Goal: Task Accomplishment & Management: Use online tool/utility

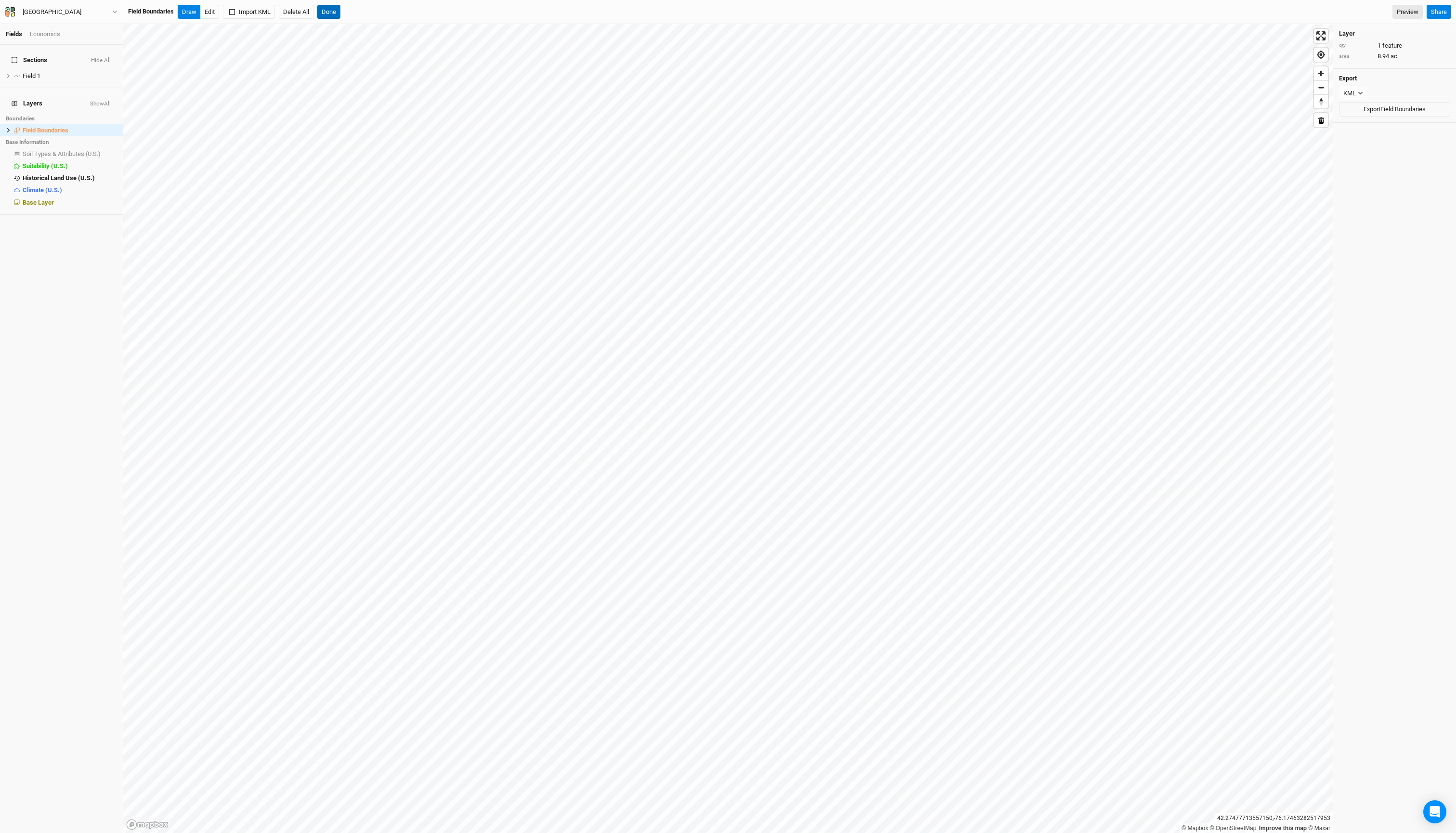
click at [340, 10] on button "Done" at bounding box center [328, 12] width 23 height 15
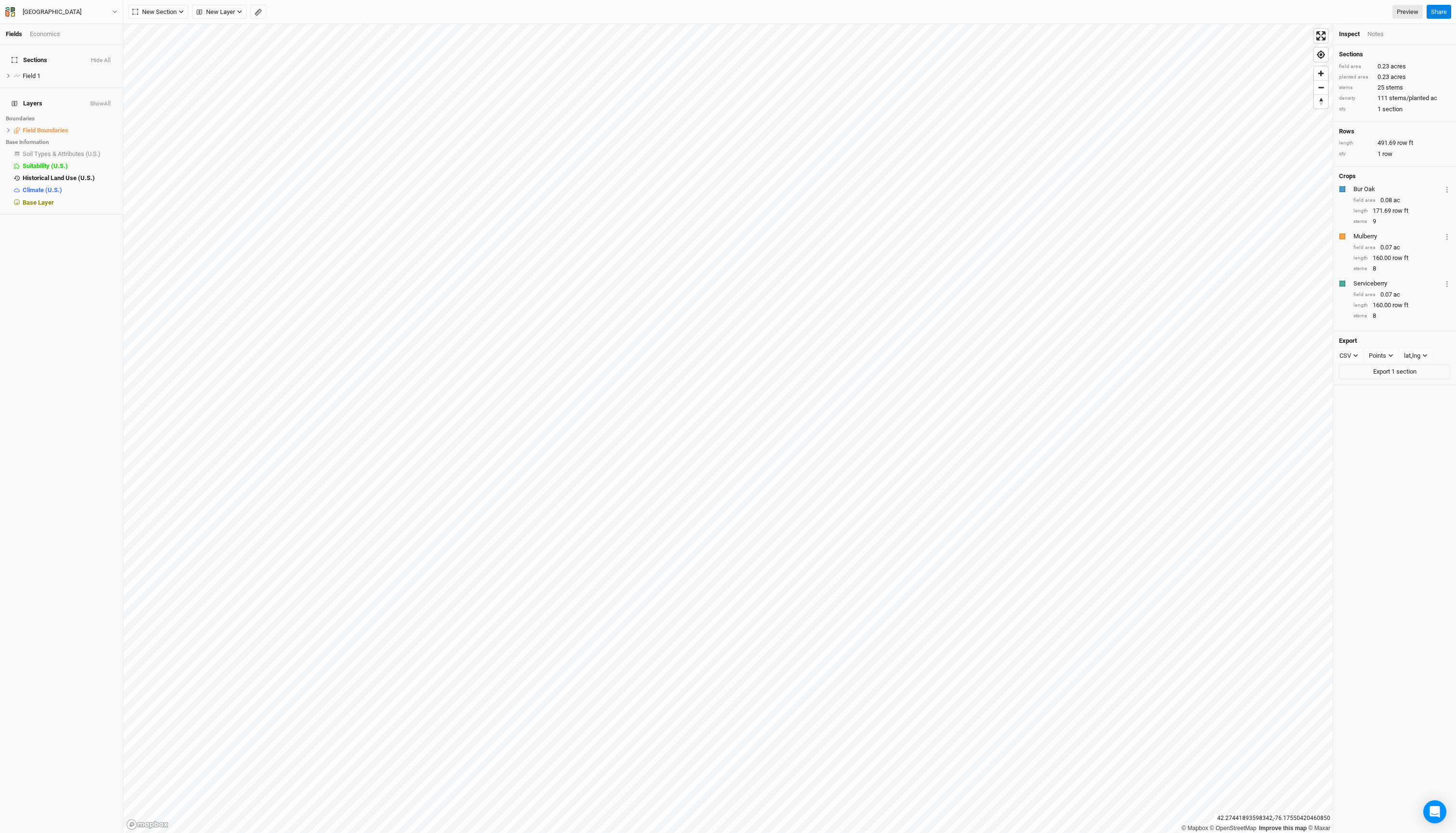
click at [93, 105] on button "Show All" at bounding box center [100, 104] width 21 height 7
click at [53, 134] on span "Field Boundaries" at bounding box center [45, 130] width 46 height 7
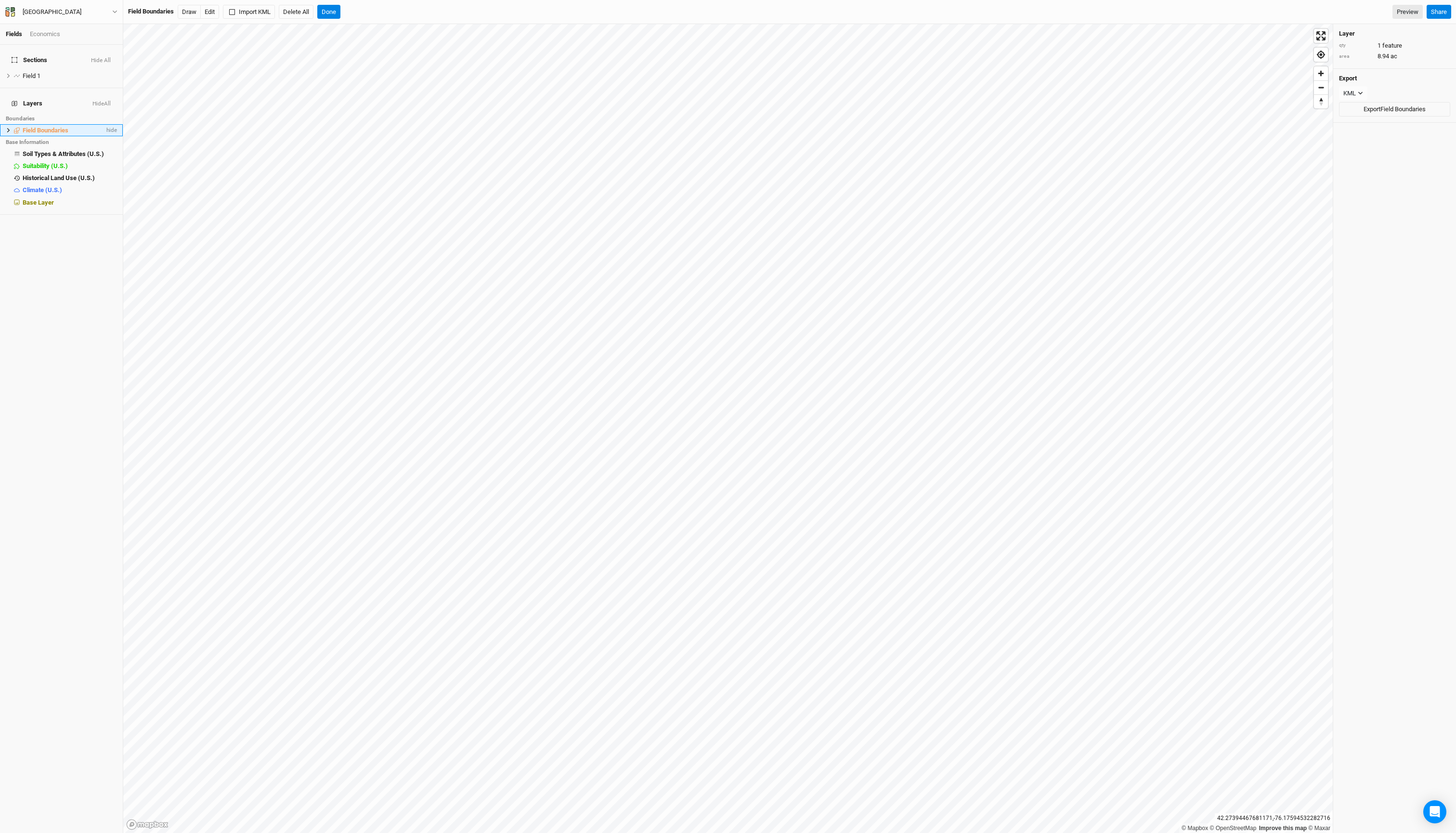
click at [8, 133] on icon at bounding box center [8, 130] width 5 height 5
click at [25, 153] on span "Feature 1" at bounding box center [12, 149] width 25 height 7
click at [5, 75] on icon at bounding box center [2, 72] width 5 height 5
click at [15, 92] on span "Row 1" at bounding box center [7, 88] width 15 height 7
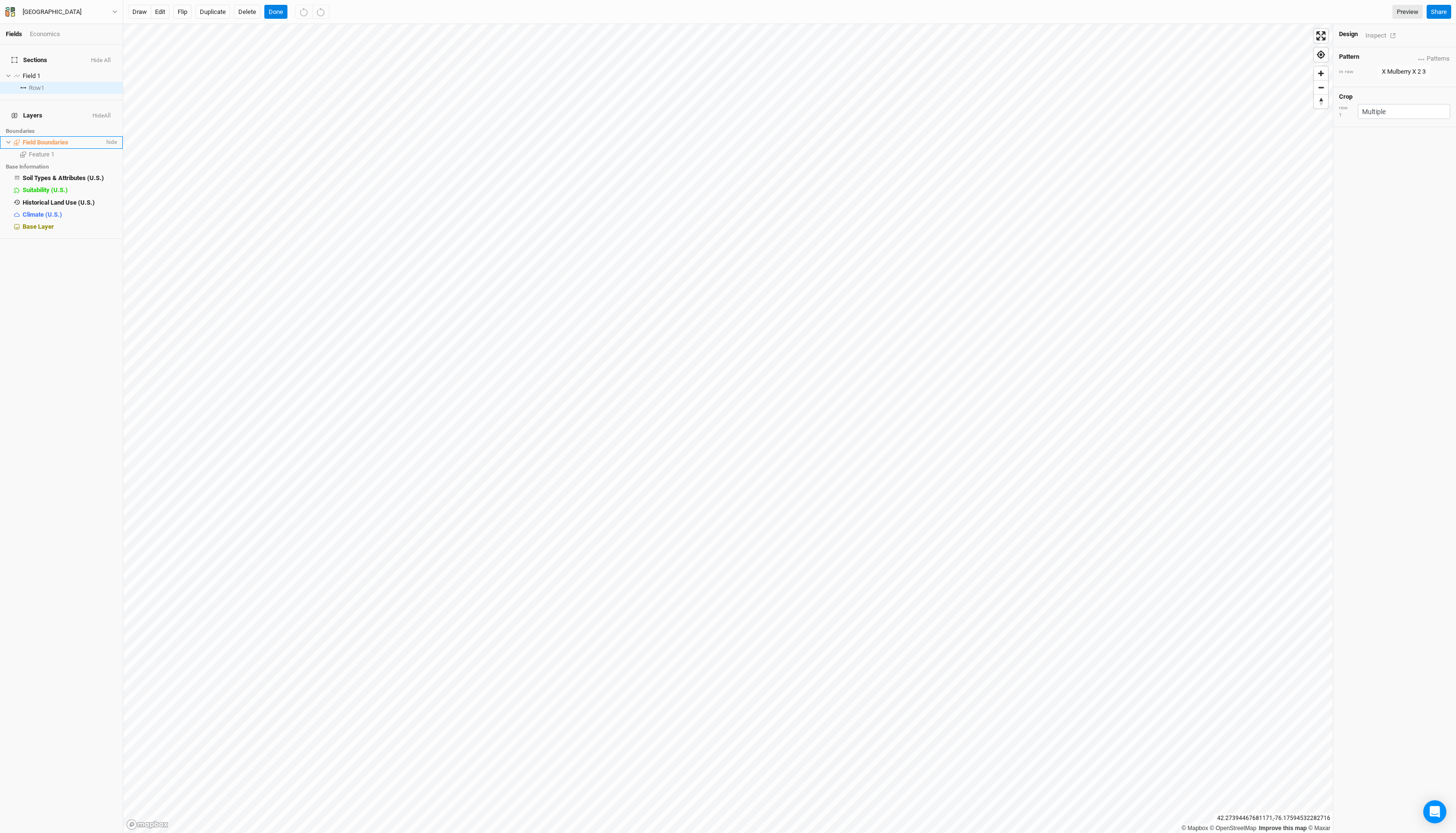
click at [4, 148] on li "Field Boundaries hide" at bounding box center [61, 142] width 123 height 12
click at [8, 145] on icon at bounding box center [8, 142] width 5 height 5
click at [11, 145] on icon at bounding box center [8, 142] width 5 height 5
click at [340, 11] on button "Done" at bounding box center [328, 12] width 23 height 15
click at [171, 15] on span "New Section" at bounding box center [154, 12] width 44 height 10
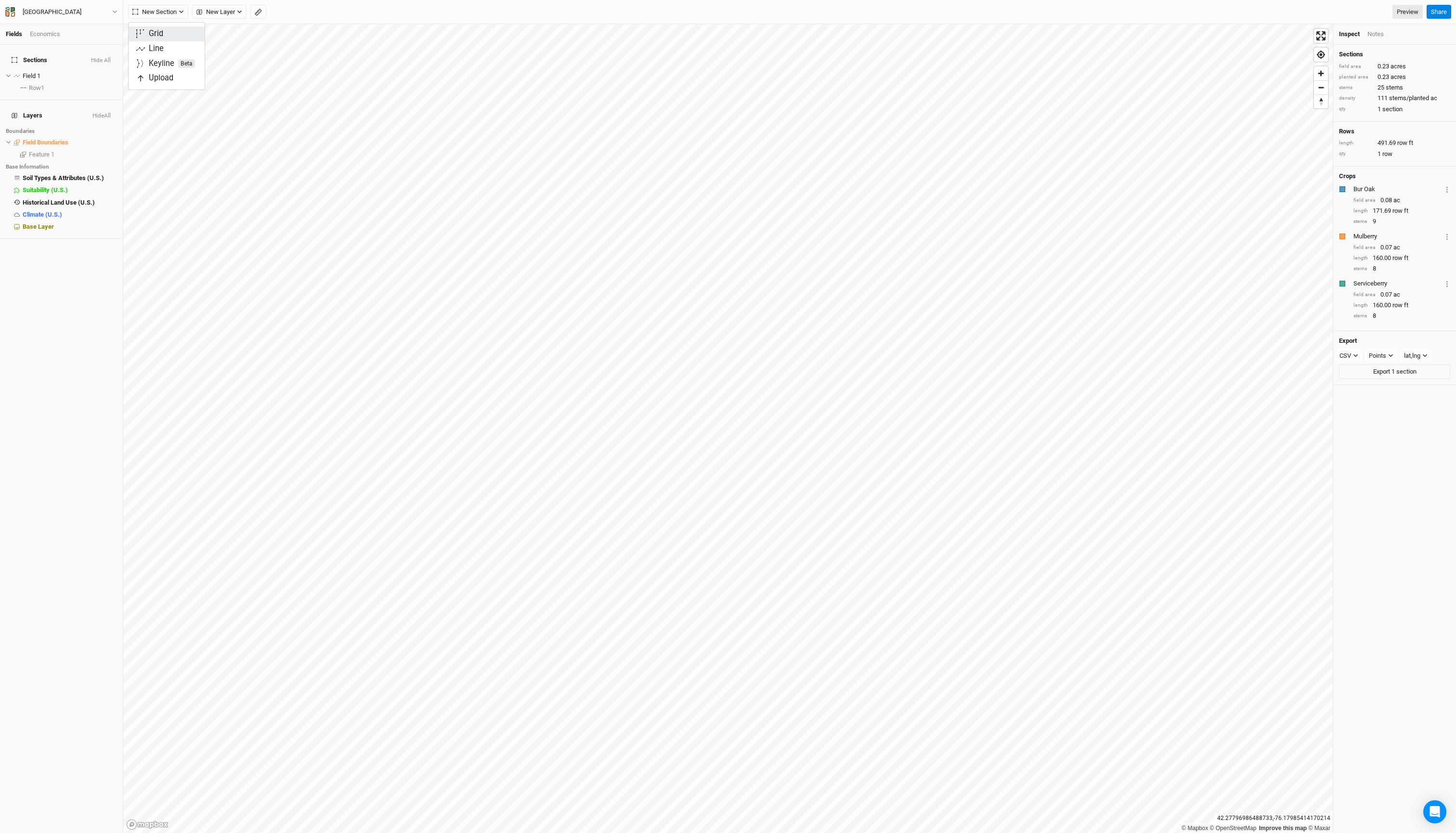
click at [174, 30] on button "Grid" at bounding box center [166, 34] width 76 height 15
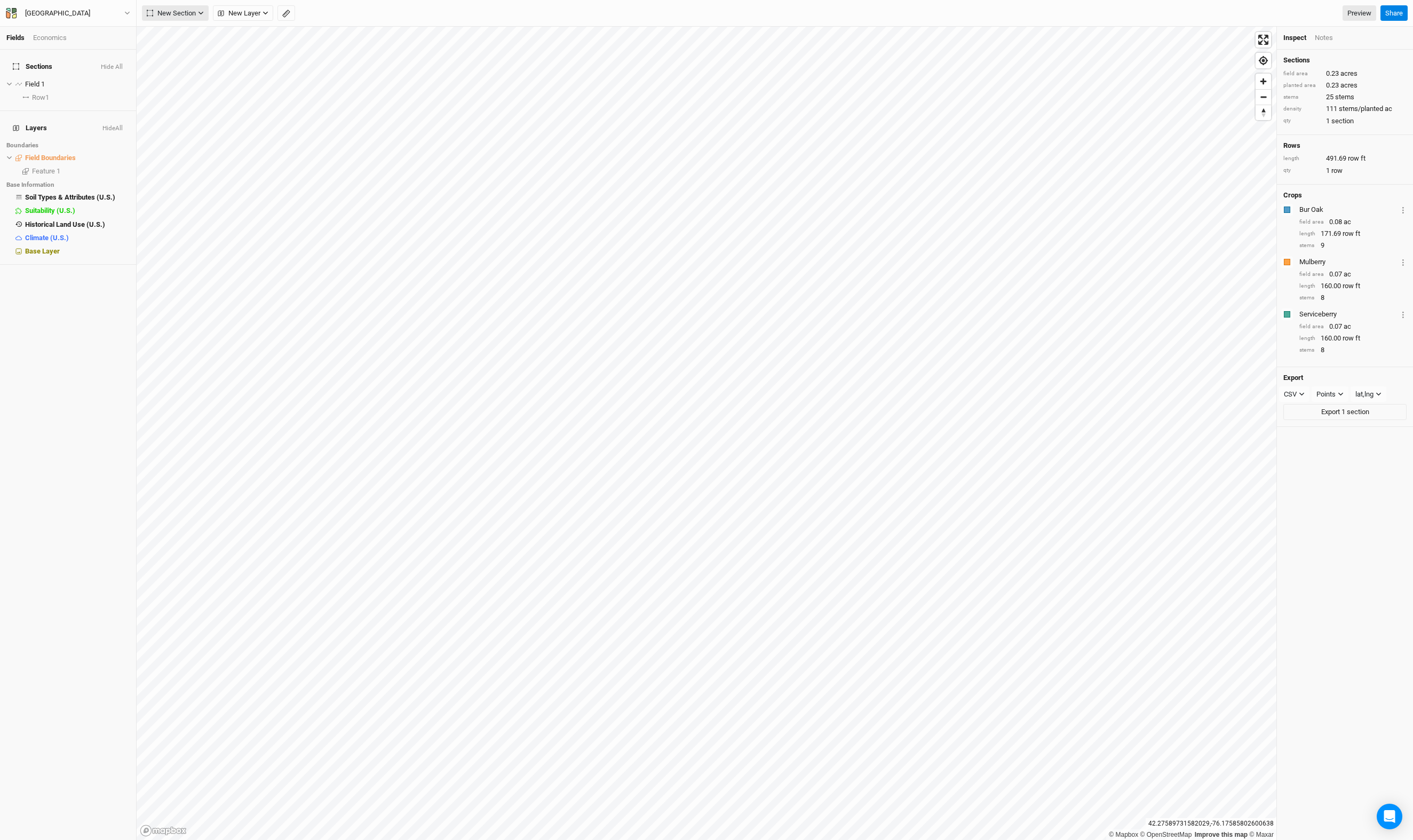
click at [196, 13] on span "New Section" at bounding box center [171, 13] width 49 height 11
click at [273, 15] on button "New Layer" at bounding box center [243, 14] width 60 height 16
click at [291, 74] on span "Headlands" at bounding box center [269, 71] width 56 height 13
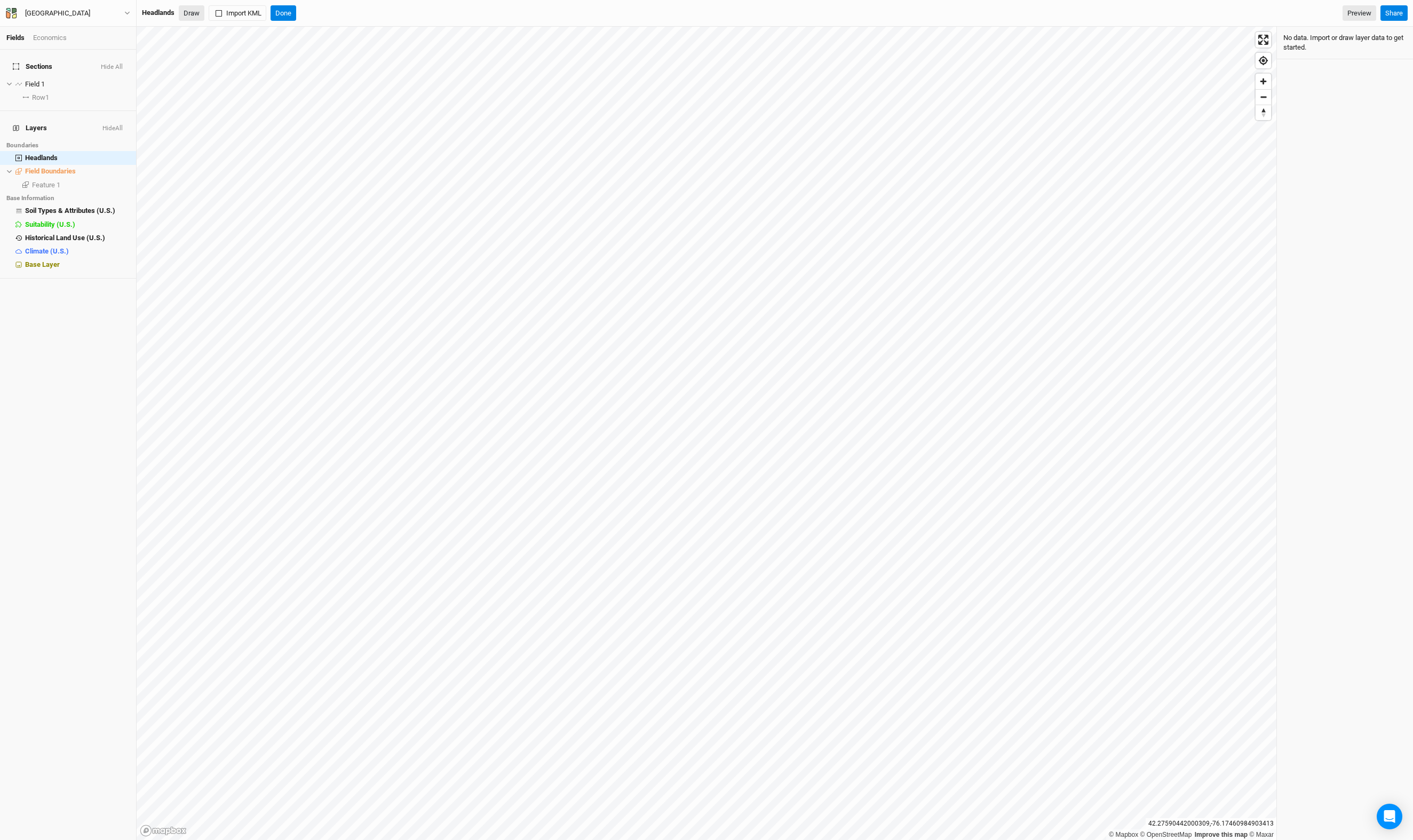
click at [204, 11] on button "Draw" at bounding box center [191, 14] width 26 height 16
click at [359, 9] on button "Done" at bounding box center [346, 14] width 26 height 16
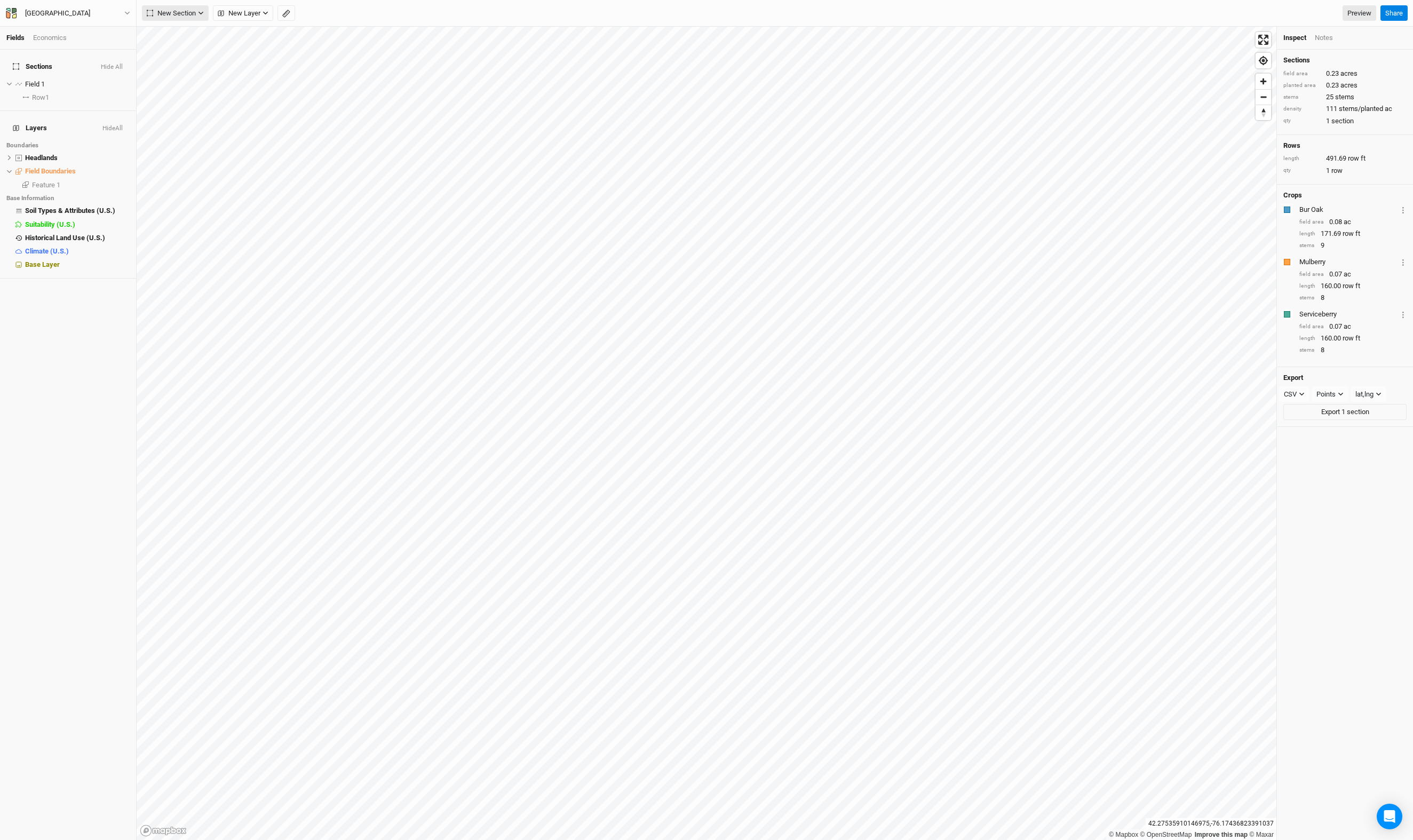
click at [209, 12] on button "New Section" at bounding box center [175, 14] width 66 height 16
click at [192, 33] on button "Grid" at bounding box center [184, 38] width 85 height 16
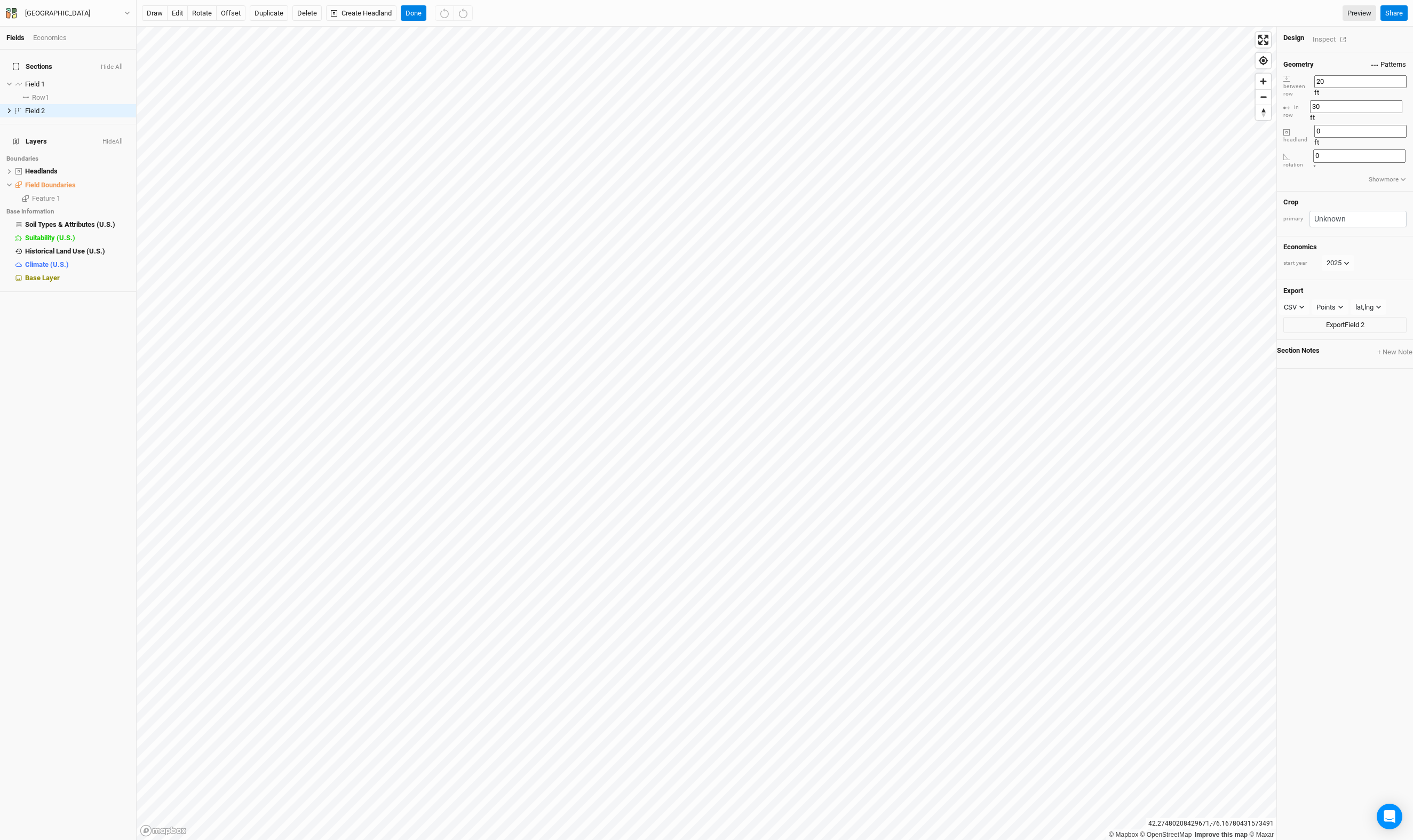
click at [1390, 65] on span "Patterns" at bounding box center [1388, 65] width 34 height 11
click at [1334, 143] on button "X Mulberry X 2 3" at bounding box center [1323, 137] width 63 height 13
click at [1342, 88] on input "20" at bounding box center [1360, 81] width 92 height 13
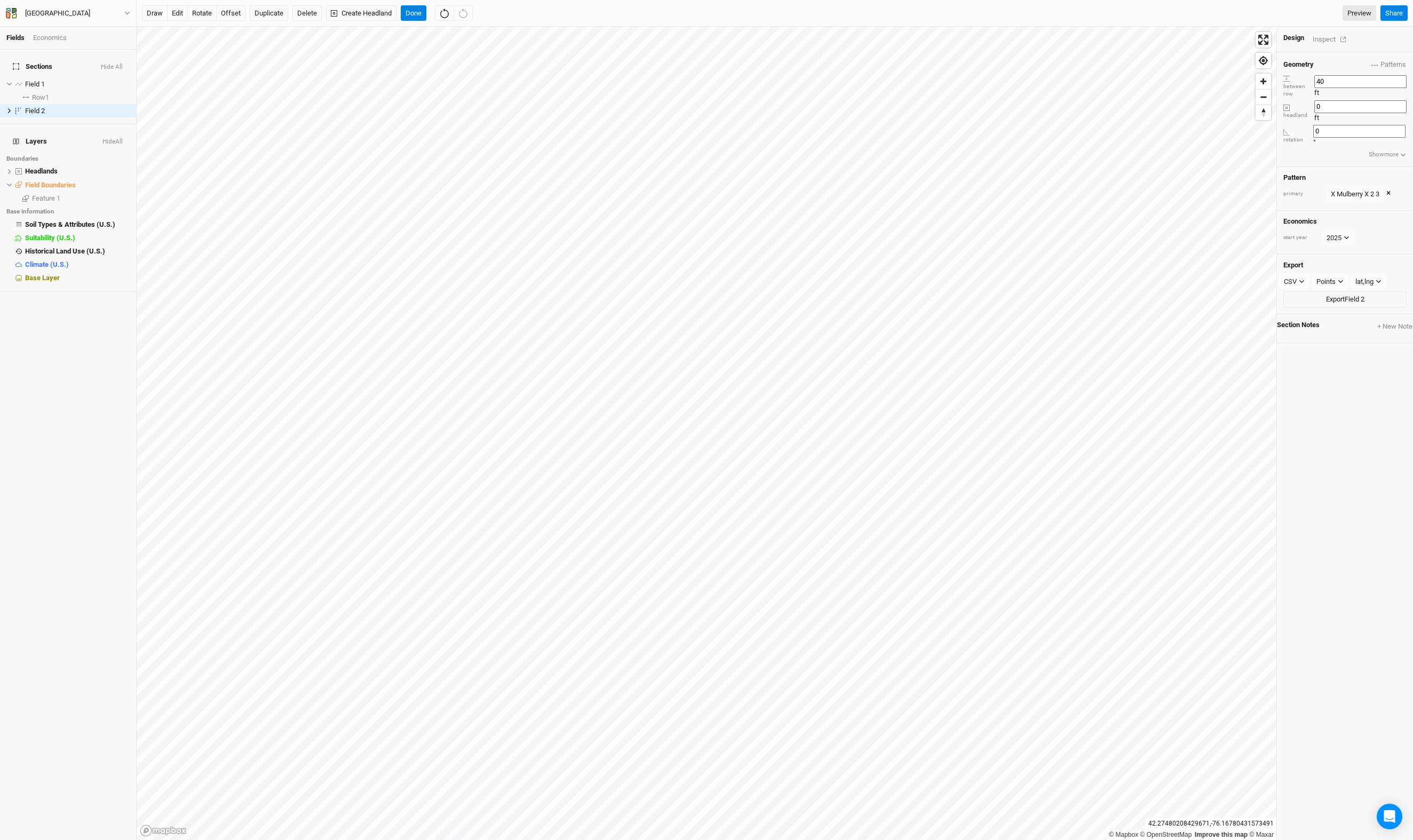
type input "40"
type input "30"
type input "0"
click at [1345, 161] on div "Geometry Patterns X Mulberry X view X Mulberry X 2 view X Mulberry X 2 3 view ＋…" at bounding box center [1344, 106] width 136 height 109
click at [1348, 115] on input "30" at bounding box center [1333, 108] width 30 height 13
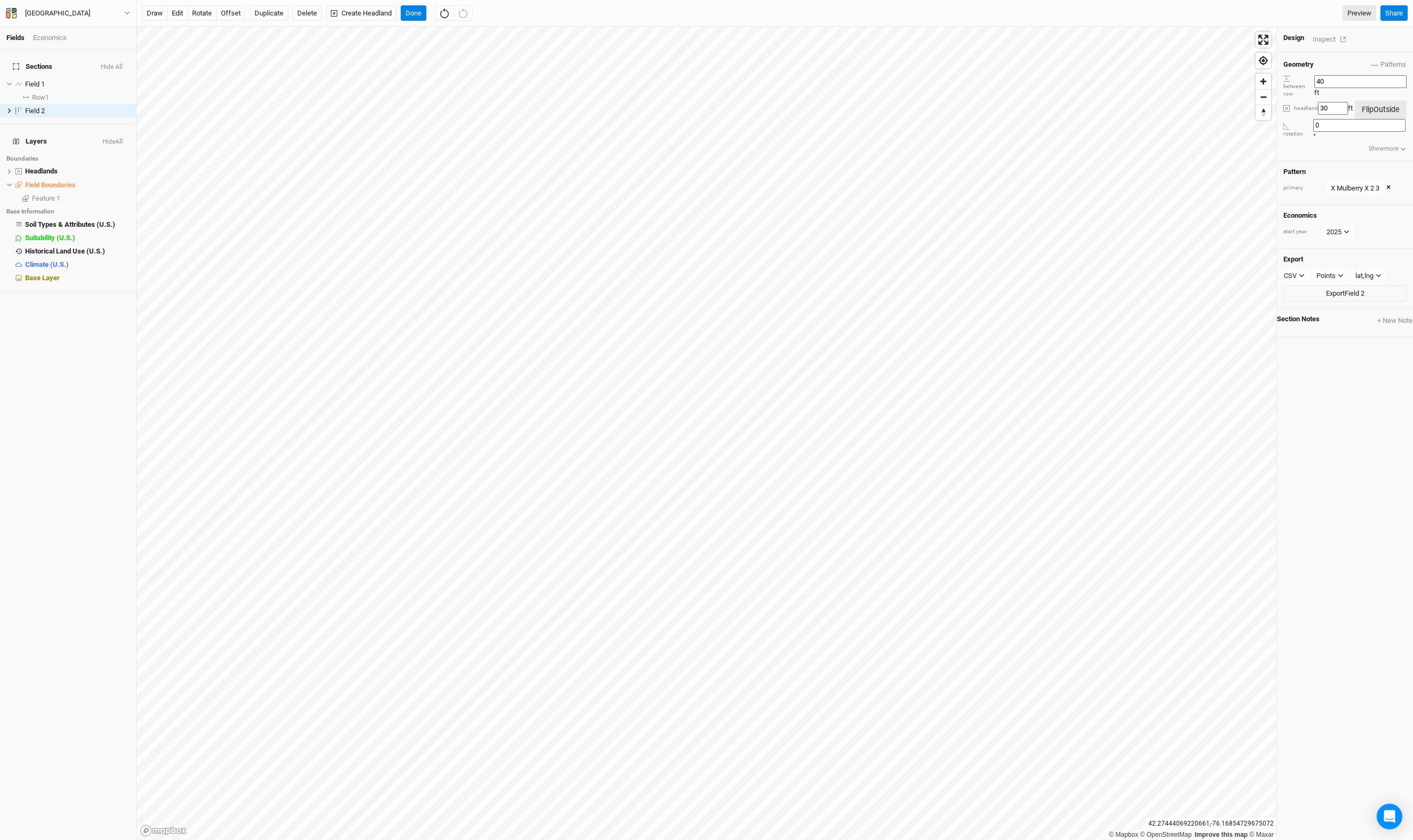
click at [1348, 115] on input "30" at bounding box center [1333, 108] width 30 height 13
type input "0"
click at [217, 12] on button "rotate" at bounding box center [202, 14] width 29 height 16
type input "1.1"
click at [246, 14] on button "offset" at bounding box center [230, 14] width 29 height 16
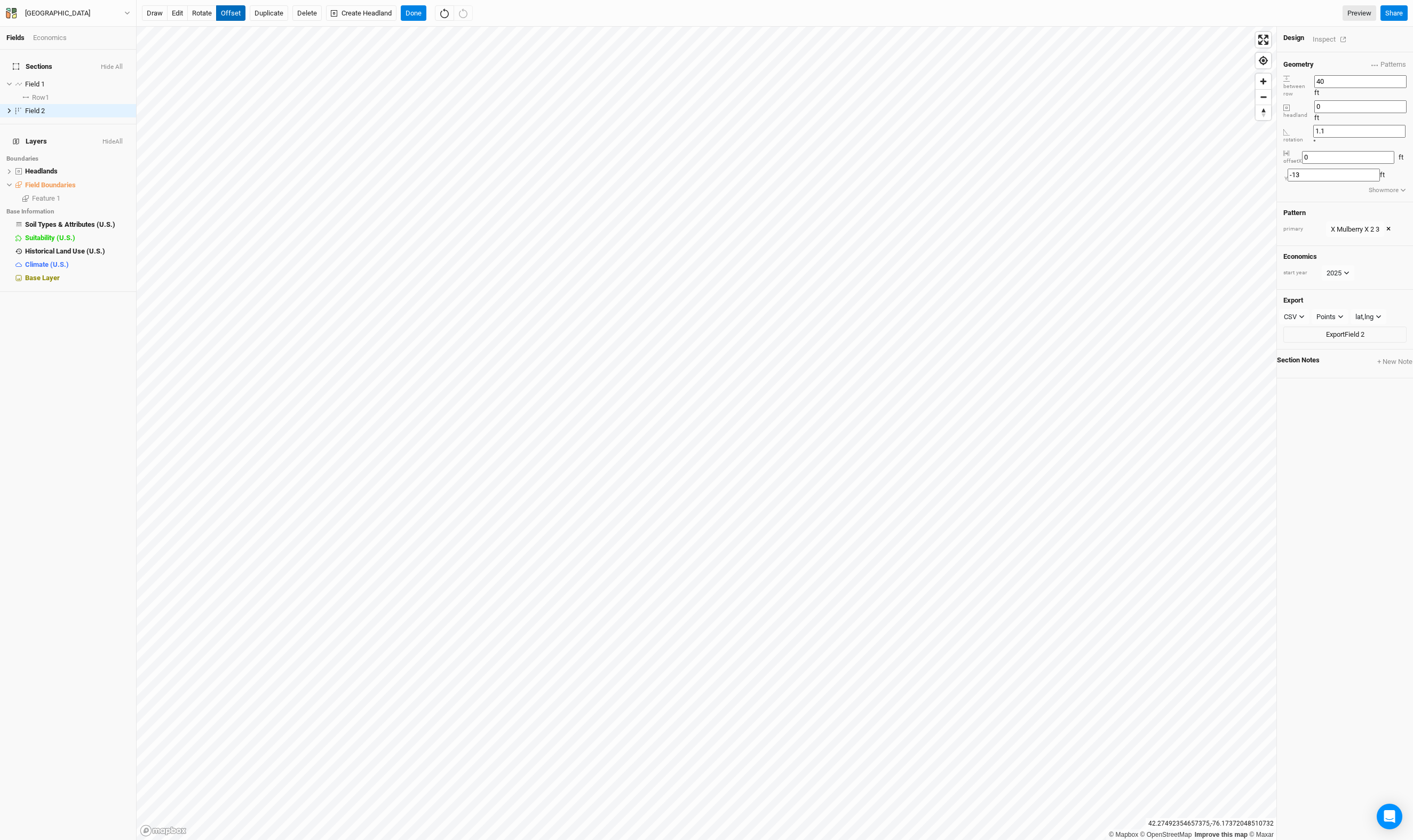
type input "-14"
click at [427, 6] on button "Done" at bounding box center [413, 14] width 26 height 16
click at [1338, 52] on div "Design Inspect" at bounding box center [1344, 39] width 136 height 26
click at [1338, 41] on div "Inspect" at bounding box center [1332, 39] width 38 height 13
click at [427, 9] on button "Done" at bounding box center [413, 14] width 26 height 16
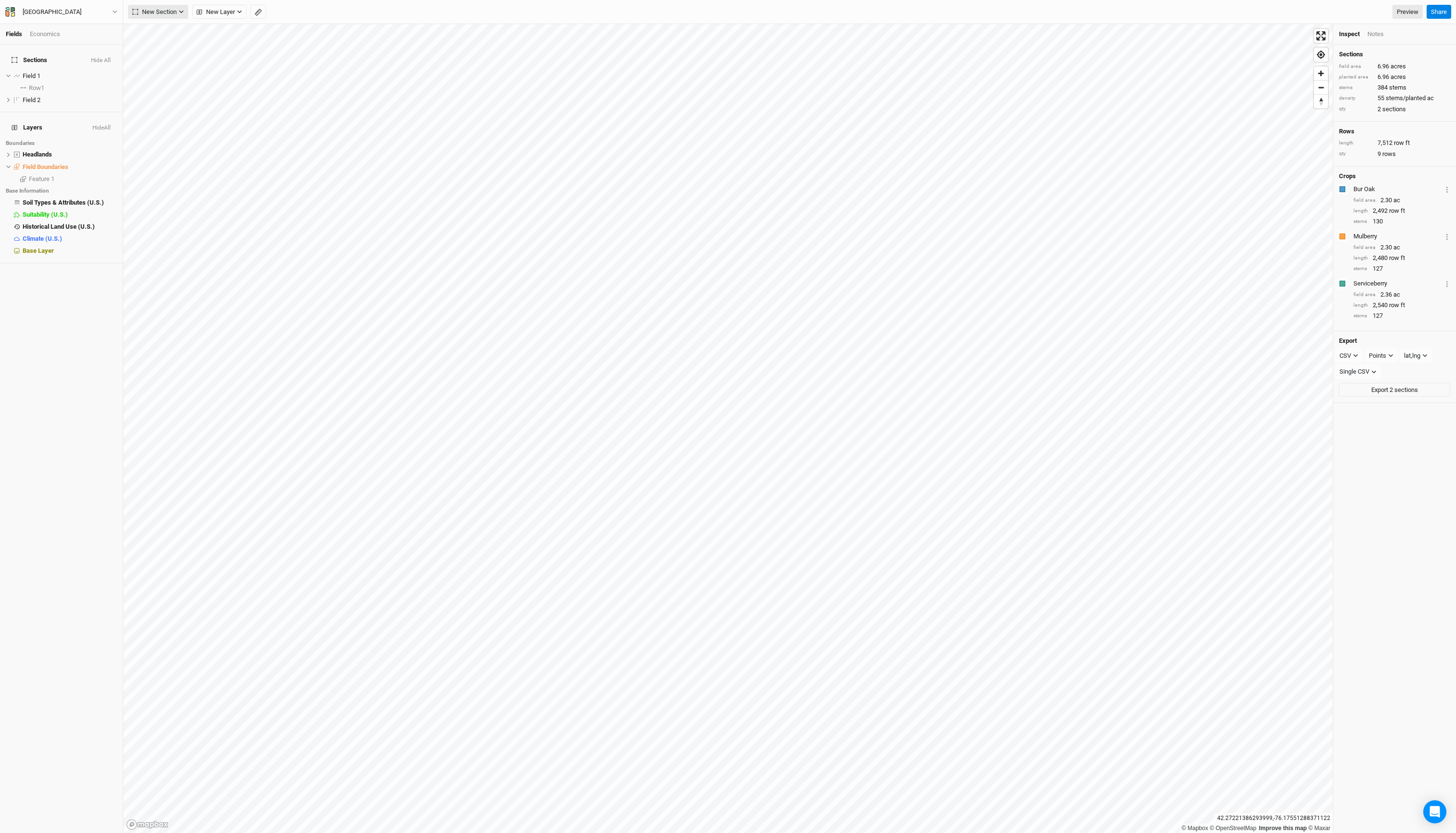
click at [177, 14] on span "New Section" at bounding box center [154, 12] width 44 height 10
click at [176, 31] on button "Grid" at bounding box center [166, 34] width 76 height 15
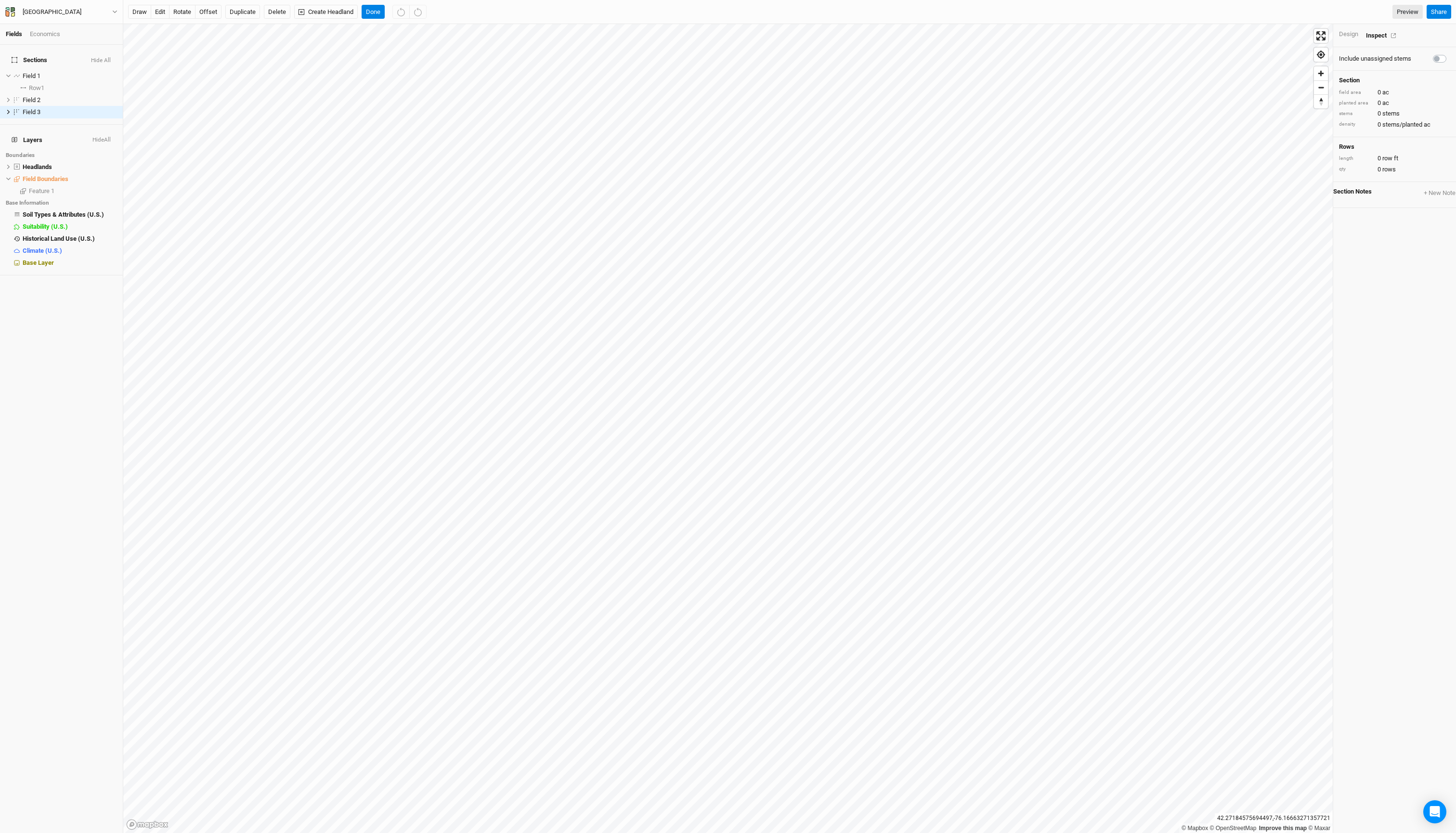
click at [1354, 38] on div "Design" at bounding box center [1349, 34] width 19 height 8
click at [1444, 63] on span "Patterns" at bounding box center [1434, 58] width 31 height 10
click at [1405, 129] on button "X Mulberry X 2 3" at bounding box center [1375, 124] width 57 height 11
click at [1389, 80] on input "20" at bounding box center [1408, 73] width 83 height 11
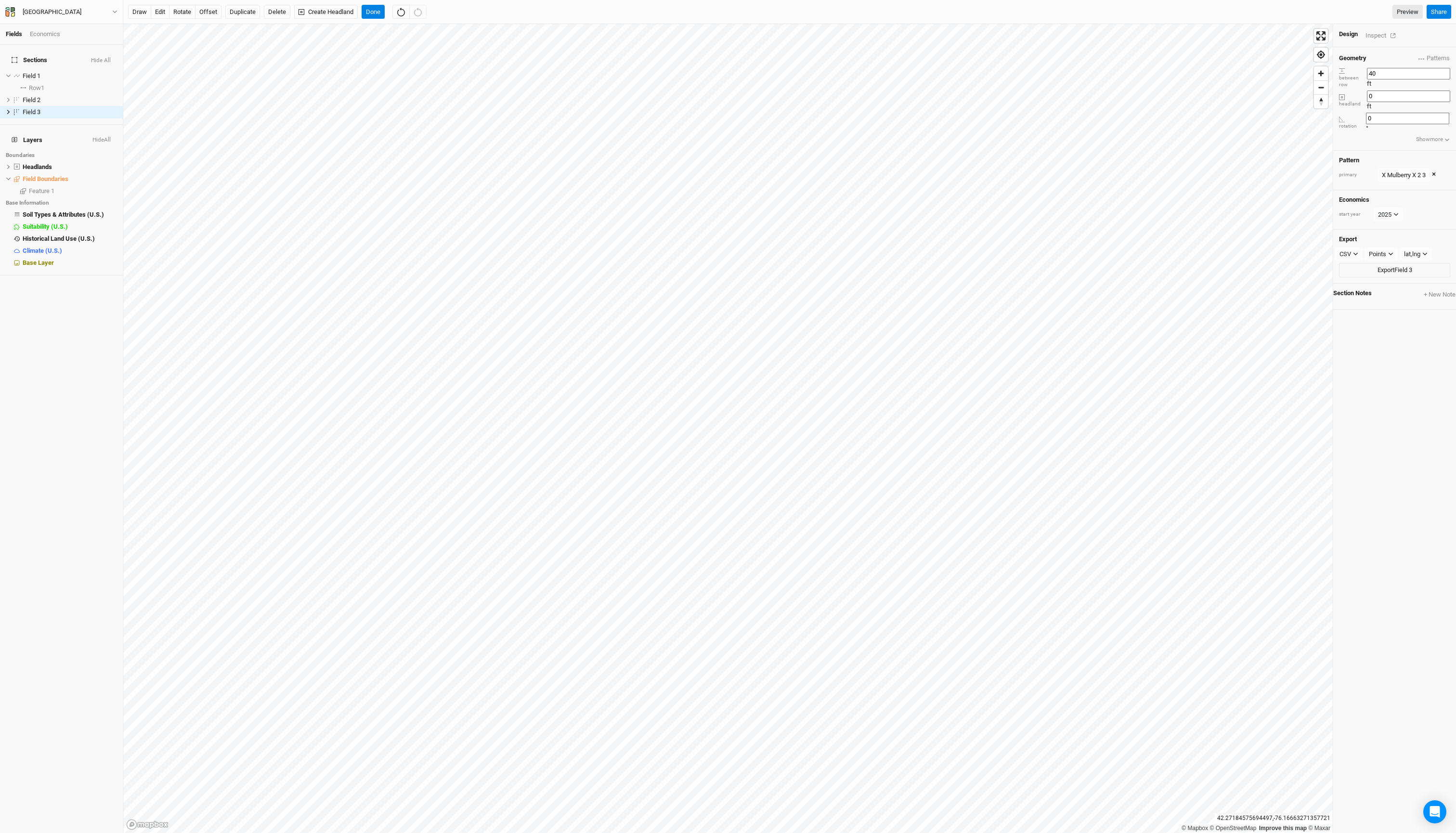
type input "40"
click at [1392, 102] on input "0" at bounding box center [1408, 96] width 83 height 11
type input "40"
click at [1393, 80] on input "40" at bounding box center [1408, 73] width 83 height 11
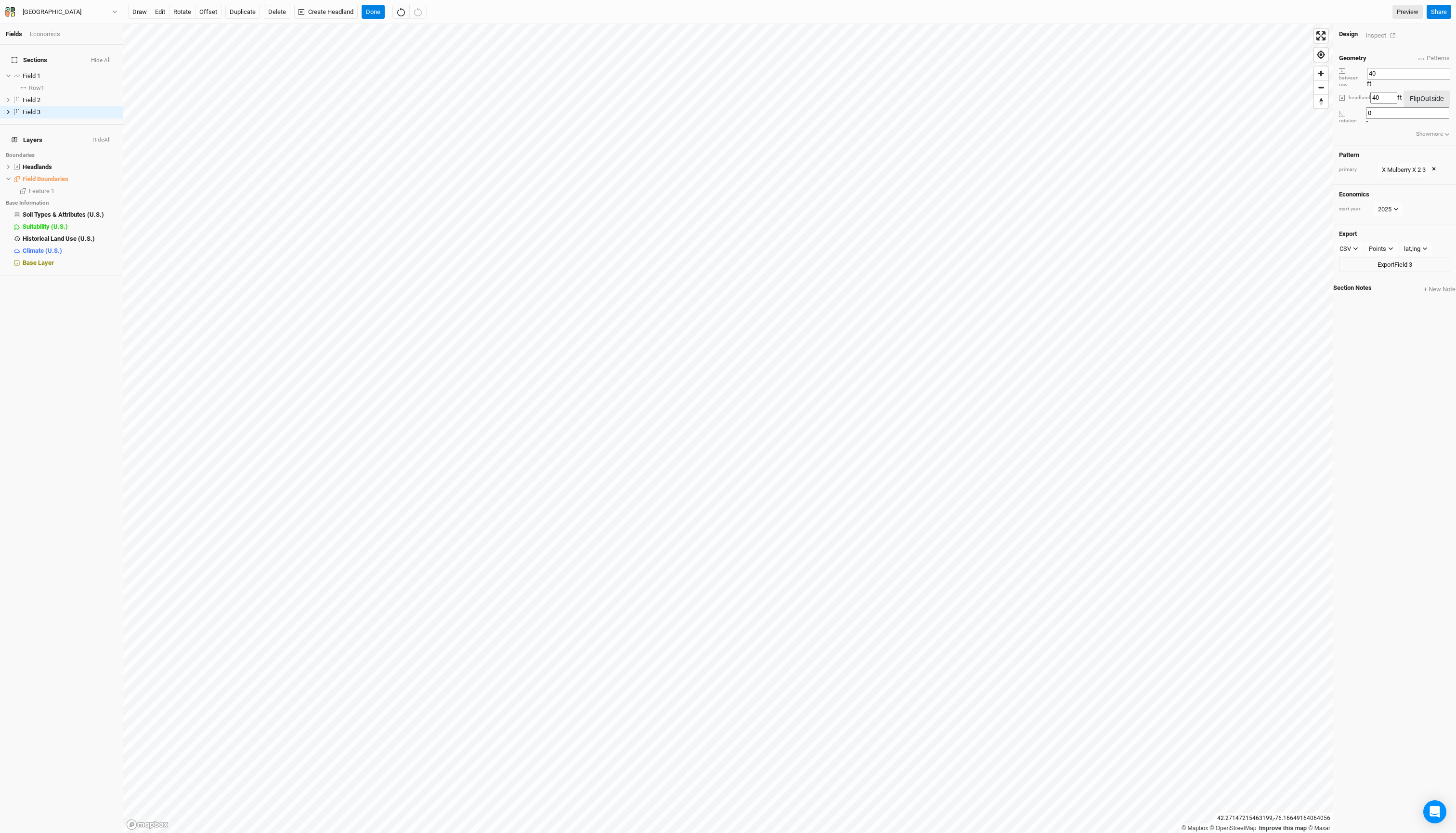
click at [1393, 80] on input "40" at bounding box center [1408, 73] width 83 height 11
type input "40"
click at [1396, 103] on input "40" at bounding box center [1384, 98] width 27 height 11
click at [1432, 107] on button "Flip Outside" at bounding box center [1427, 99] width 47 height 17
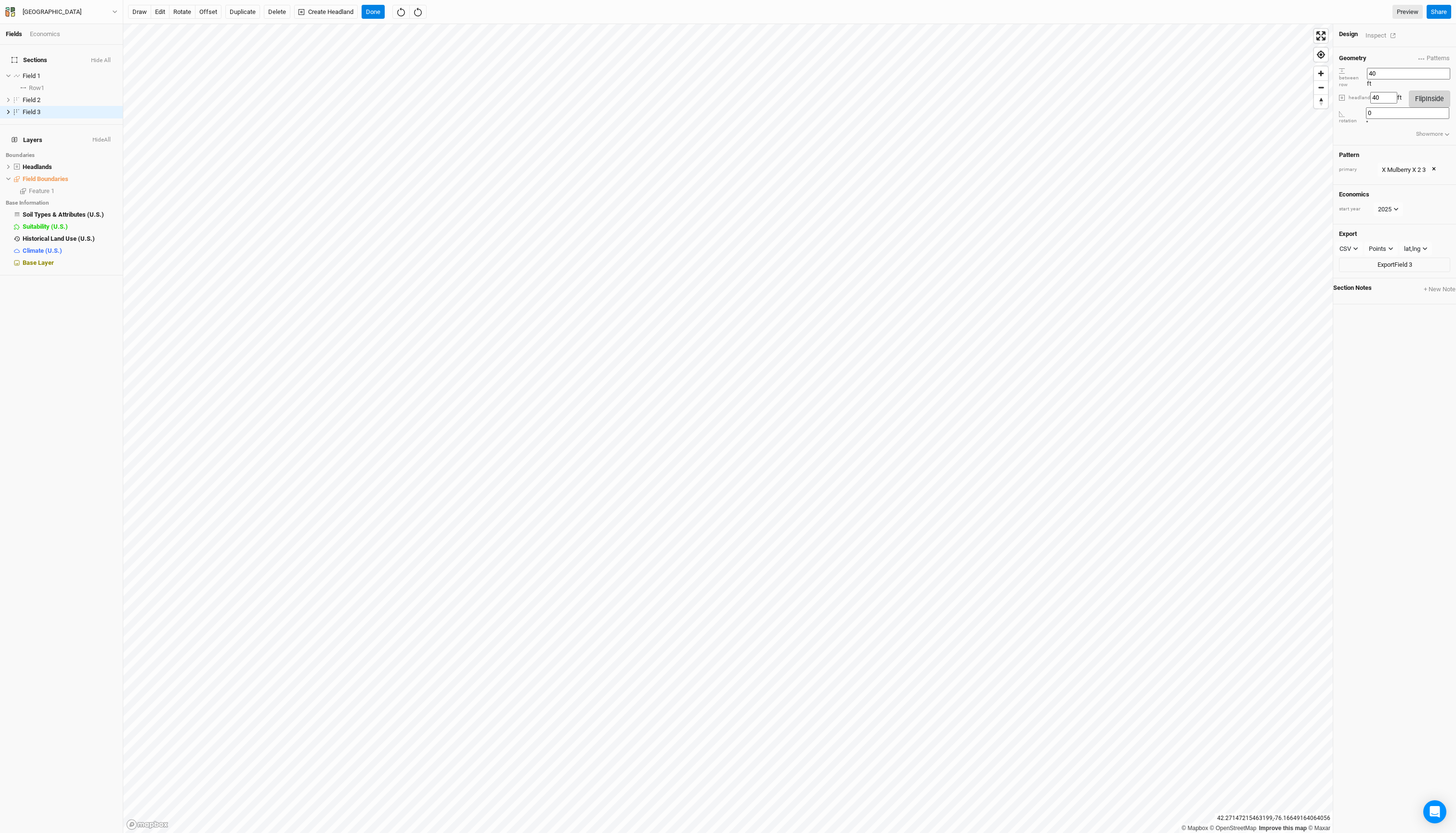
type input "40"
click at [1432, 107] on button "Flip Inside" at bounding box center [1429, 99] width 41 height 17
click at [1432, 107] on button "Flip Outside" at bounding box center [1427, 99] width 47 height 17
click at [1432, 107] on button "Flip Inside" at bounding box center [1429, 99] width 41 height 17
click at [385, 15] on button "Done" at bounding box center [373, 12] width 23 height 15
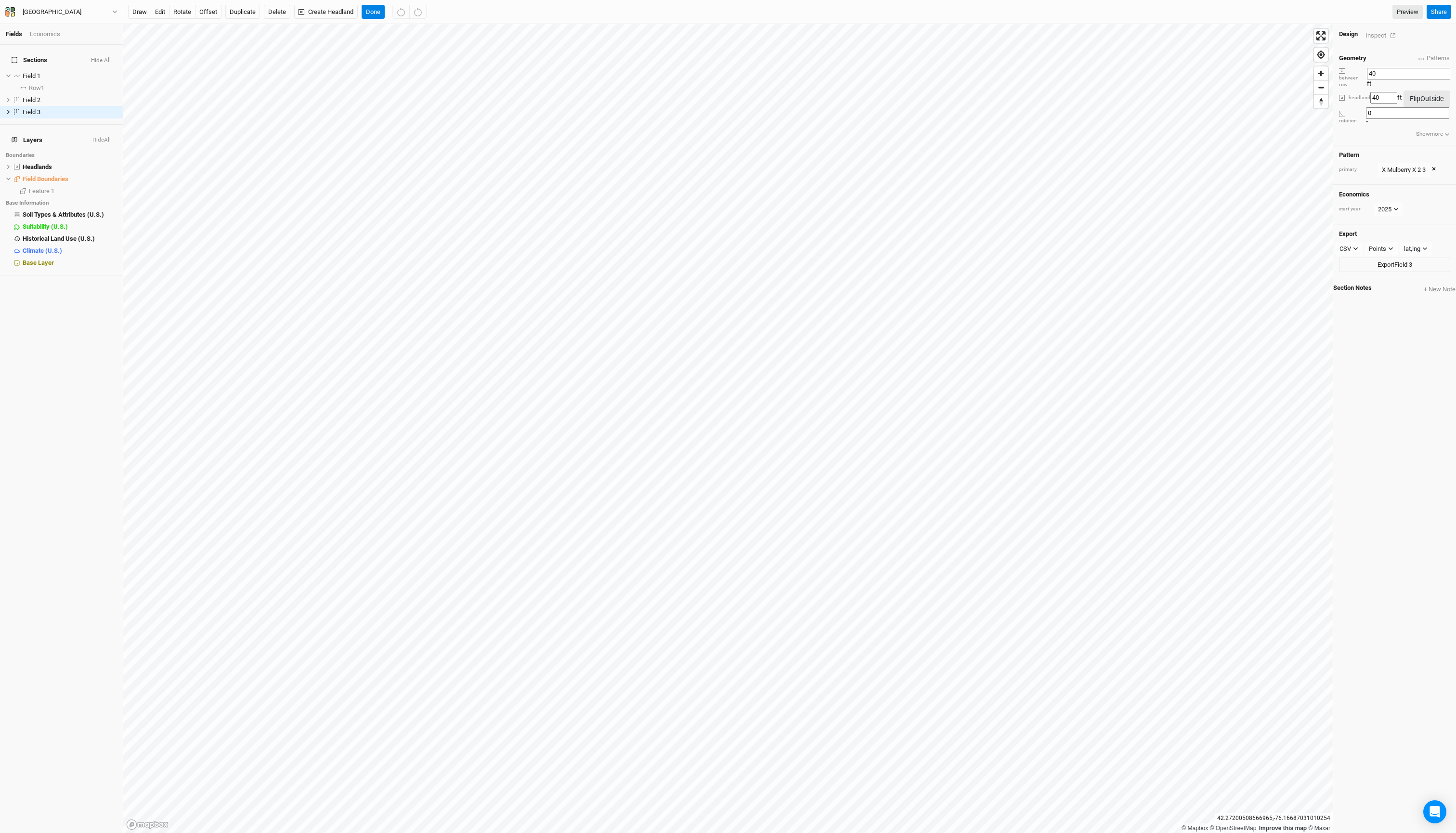
click at [1399, 36] on div "Inspect" at bounding box center [1383, 36] width 34 height 11
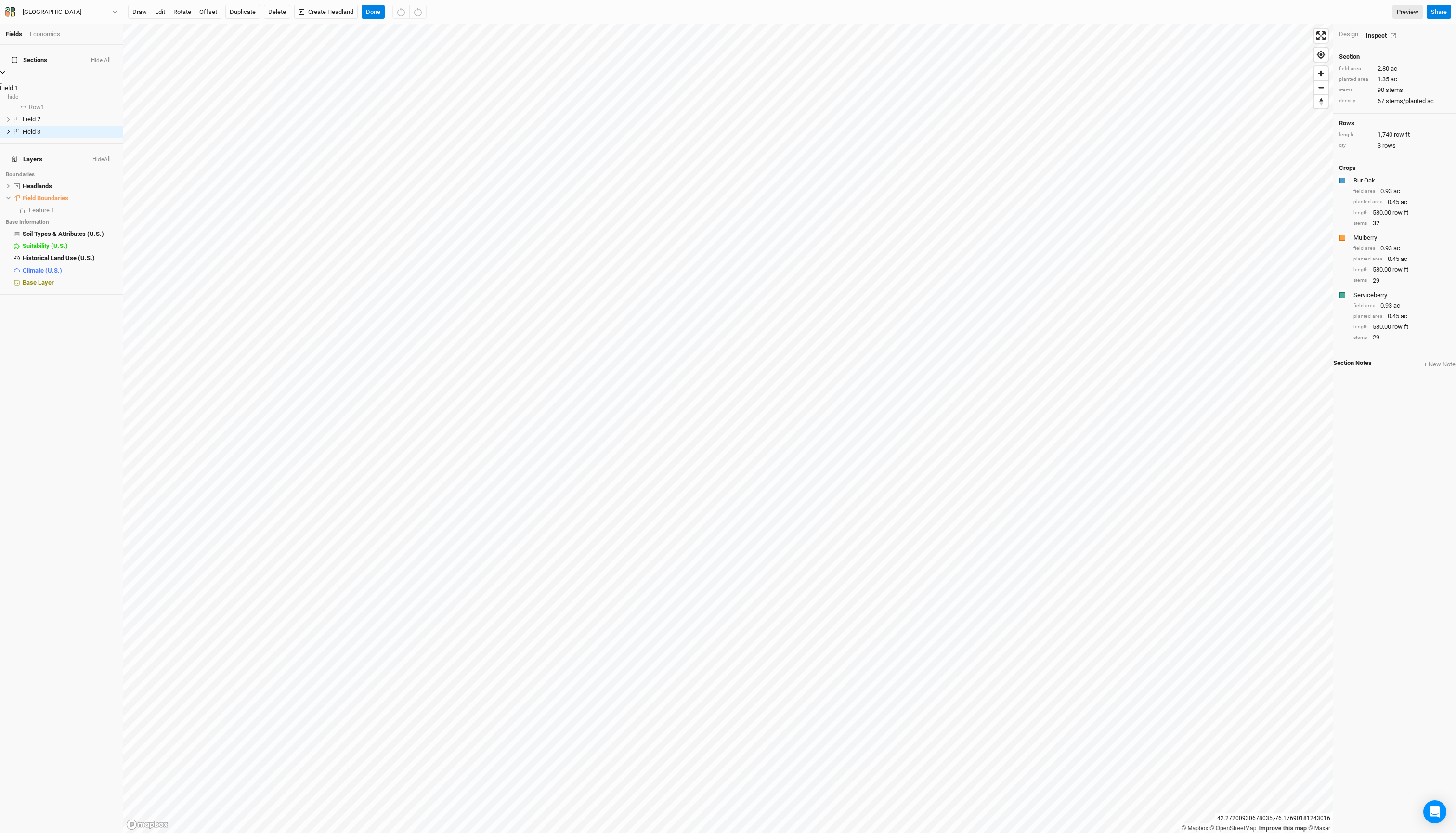
click at [18, 84] on span "Field 1" at bounding box center [9, 88] width 18 height 7
type input "Pilot Silvopasture"
